Goal: Information Seeking & Learning: Find specific fact

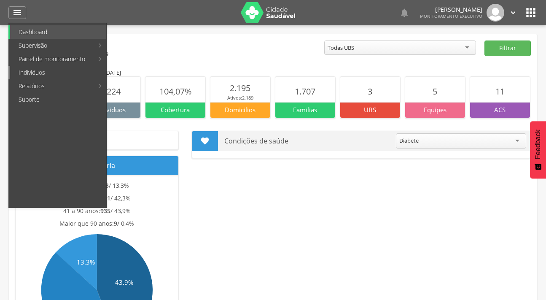
click at [38, 72] on link "Indivíduos" at bounding box center [58, 72] width 96 height 13
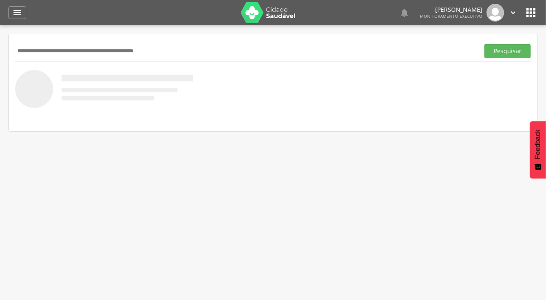
click at [44, 53] on input "text" at bounding box center [245, 51] width 461 height 14
type input "**********"
click at [485, 44] on button "Pesquisar" at bounding box center [508, 51] width 46 height 14
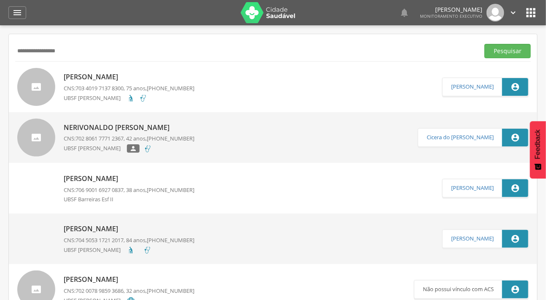
click at [47, 80] on div at bounding box center [36, 87] width 38 height 38
type input "**********"
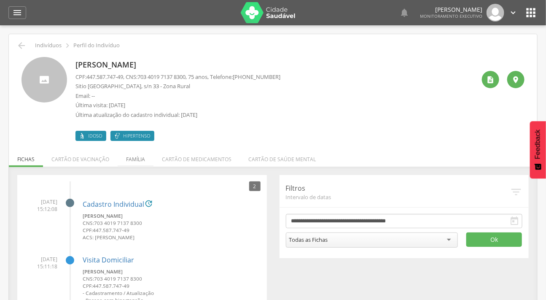
click at [130, 158] on li "Família" at bounding box center [136, 157] width 36 height 20
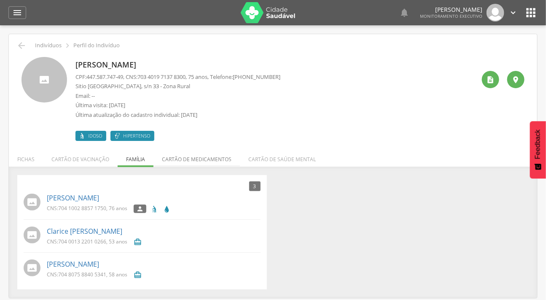
click at [175, 162] on li "Cartão de medicamentos" at bounding box center [197, 157] width 86 height 20
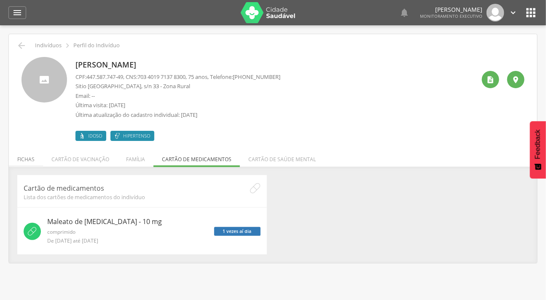
click at [25, 159] on li "Fichas" at bounding box center [26, 157] width 34 height 20
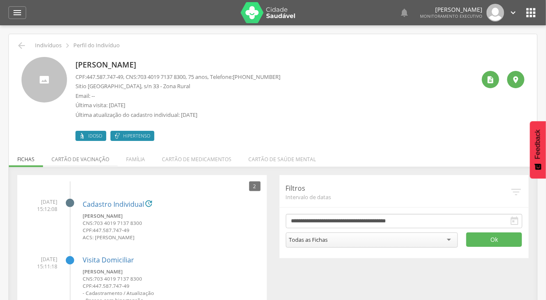
click at [72, 165] on li "Cartão de vacinação" at bounding box center [80, 157] width 75 height 20
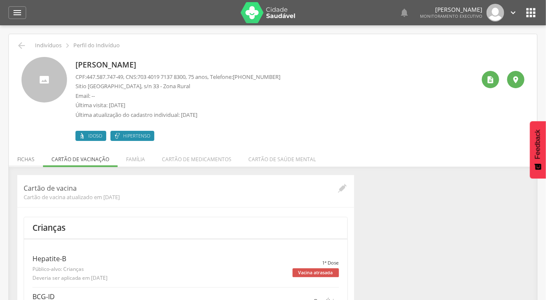
click at [30, 157] on li "Fichas" at bounding box center [26, 157] width 34 height 20
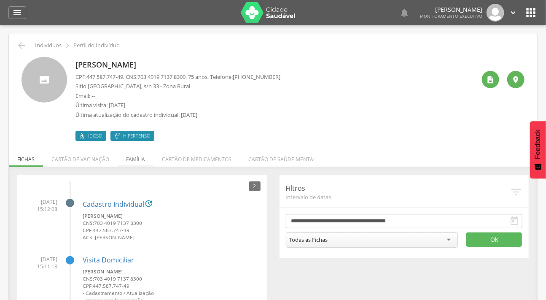
click at [135, 161] on li "Família" at bounding box center [136, 157] width 36 height 20
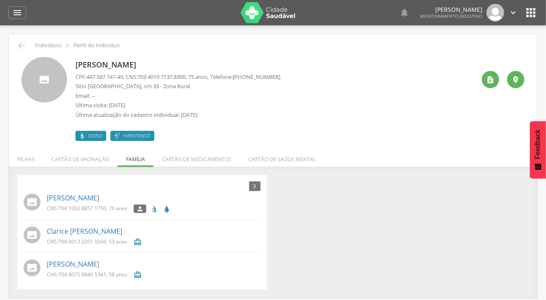
click at [126, 186] on div "3 Nenhum outro membro da família cadastrado. Luiza Oliveira Feitoza CNS: 704 10…" at bounding box center [142, 232] width 250 height 114
click at [132, 202] on div "3 Nenhum outro membro da família cadastrado. Luiza Oliveira Feitoza CNS: 704 10…" at bounding box center [142, 232] width 250 height 114
click at [12, 10] on icon "" at bounding box center [17, 13] width 10 height 10
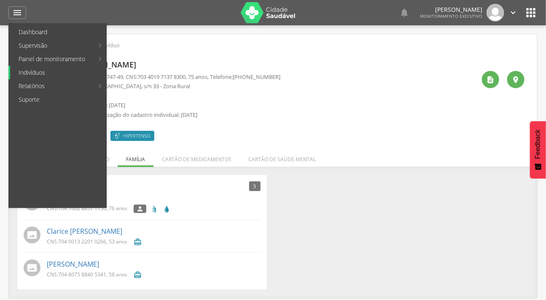
click at [35, 73] on link "Indivíduos" at bounding box center [58, 72] width 96 height 13
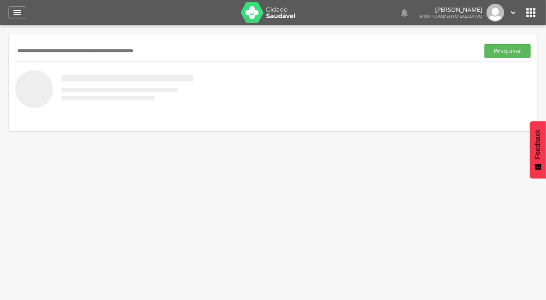
click at [51, 44] on input "text" at bounding box center [245, 51] width 461 height 14
type input "*******"
click at [485, 44] on button "Pesquisar" at bounding box center [508, 51] width 46 height 14
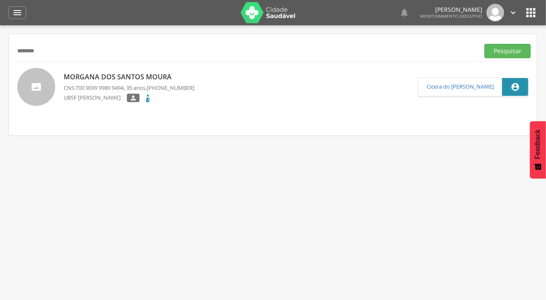
click at [38, 78] on div at bounding box center [36, 87] width 38 height 38
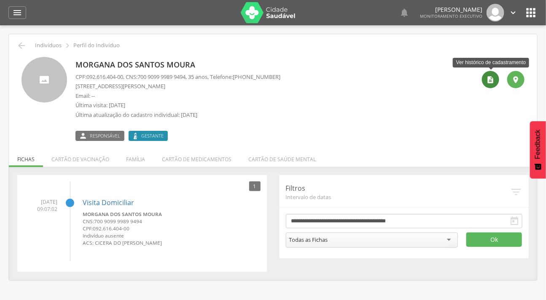
click at [491, 76] on icon "" at bounding box center [491, 80] width 8 height 8
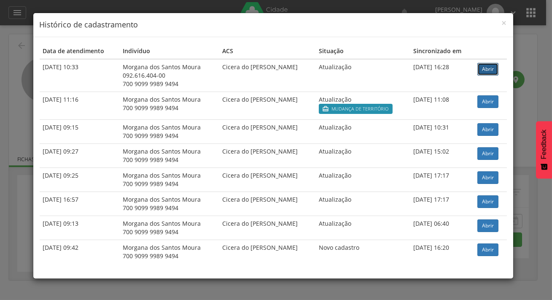
click at [484, 66] on link "Abrir" at bounding box center [488, 69] width 21 height 13
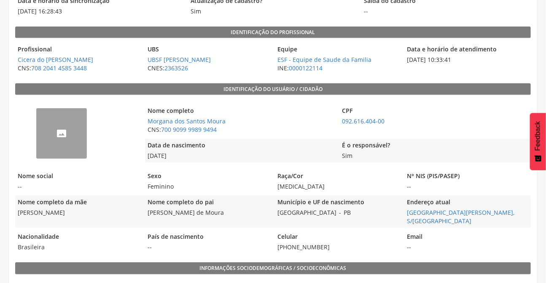
scroll to position [153, 0]
